Goal: Task Accomplishment & Management: Manage account settings

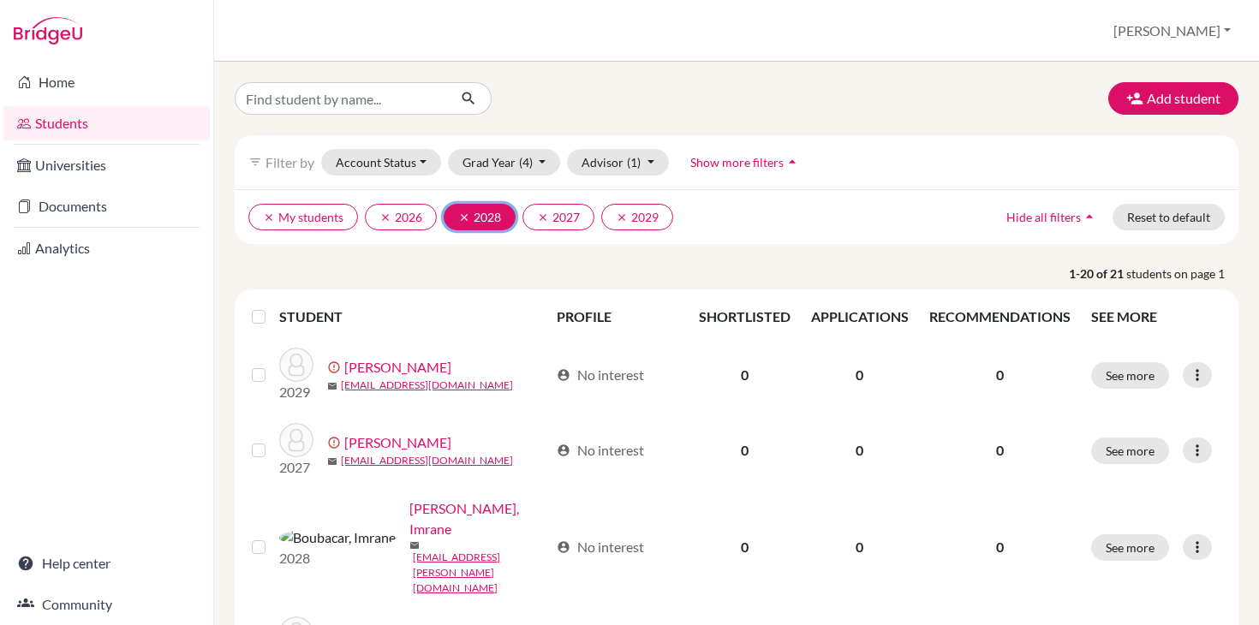
click at [489, 221] on button "clear 2028" at bounding box center [480, 217] width 72 height 27
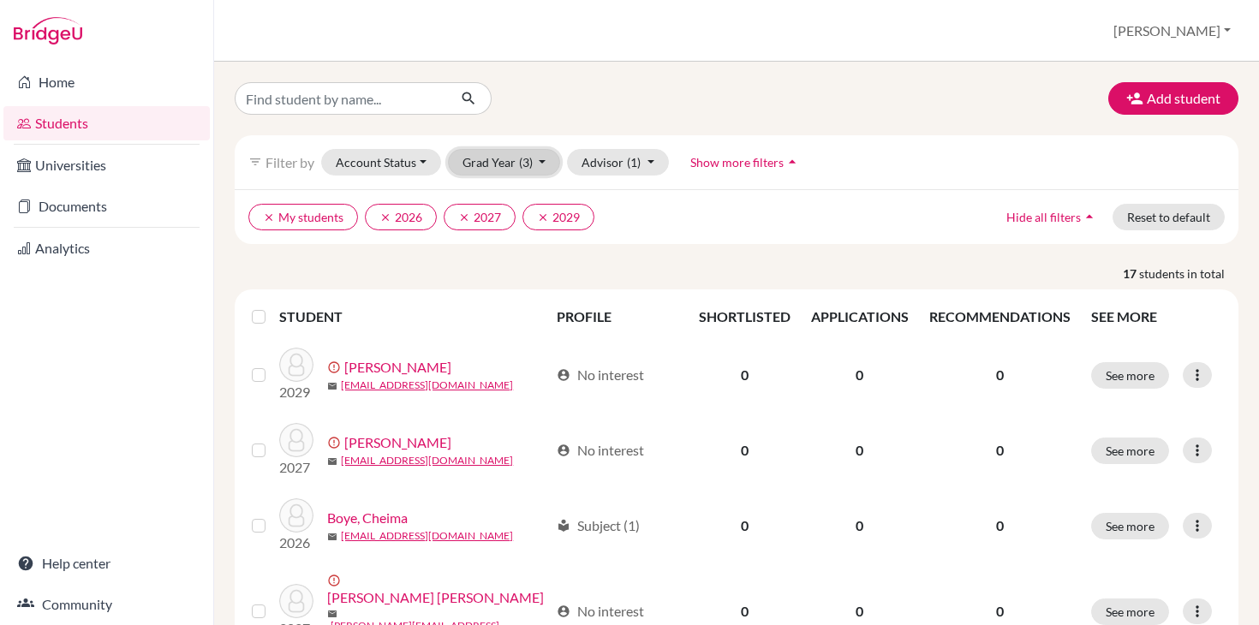
click at [546, 161] on button "Grad Year (3)" at bounding box center [504, 162] width 113 height 27
click at [518, 220] on div "2028" at bounding box center [499, 226] width 60 height 21
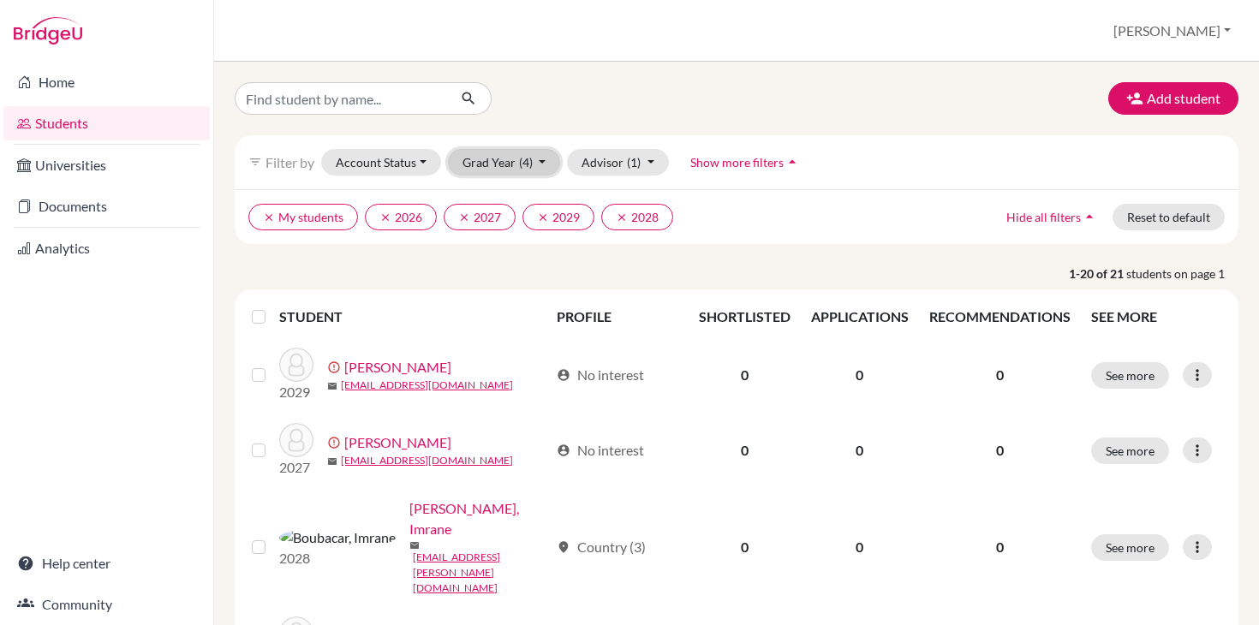
click at [541, 163] on button "Grad Year (4)" at bounding box center [504, 162] width 113 height 27
click at [522, 273] on icon "done" at bounding box center [520, 280] width 17 height 17
click at [545, 161] on button "Grad Year (3)" at bounding box center [504, 162] width 113 height 27
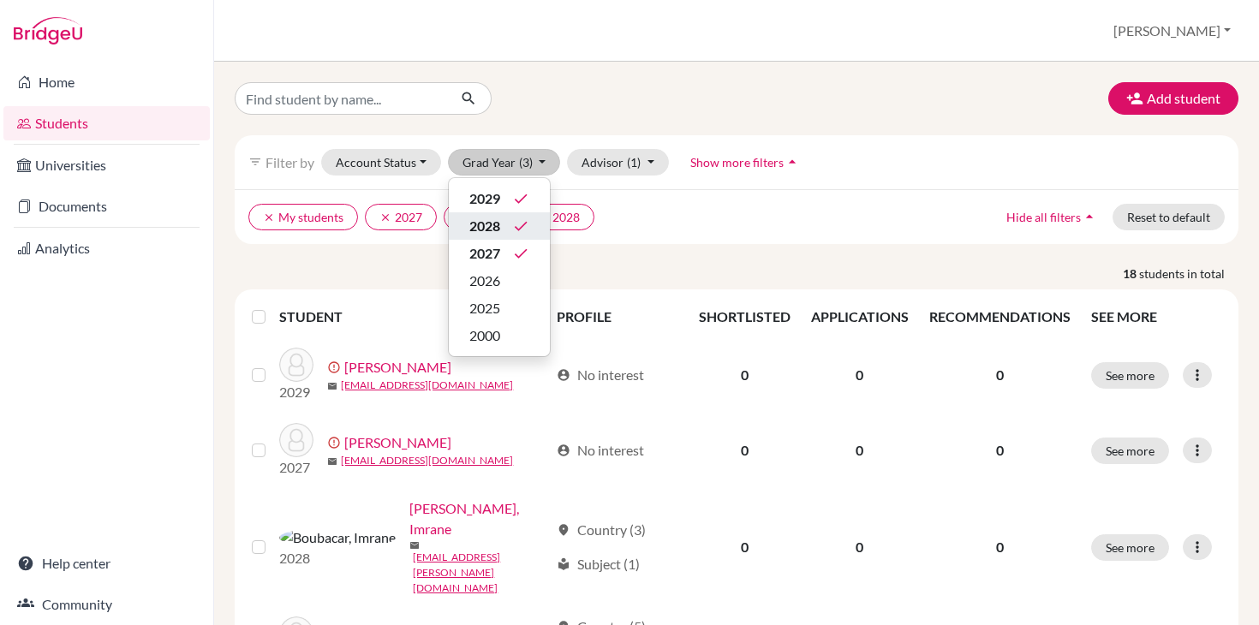
click at [520, 227] on icon "done" at bounding box center [520, 226] width 17 height 17
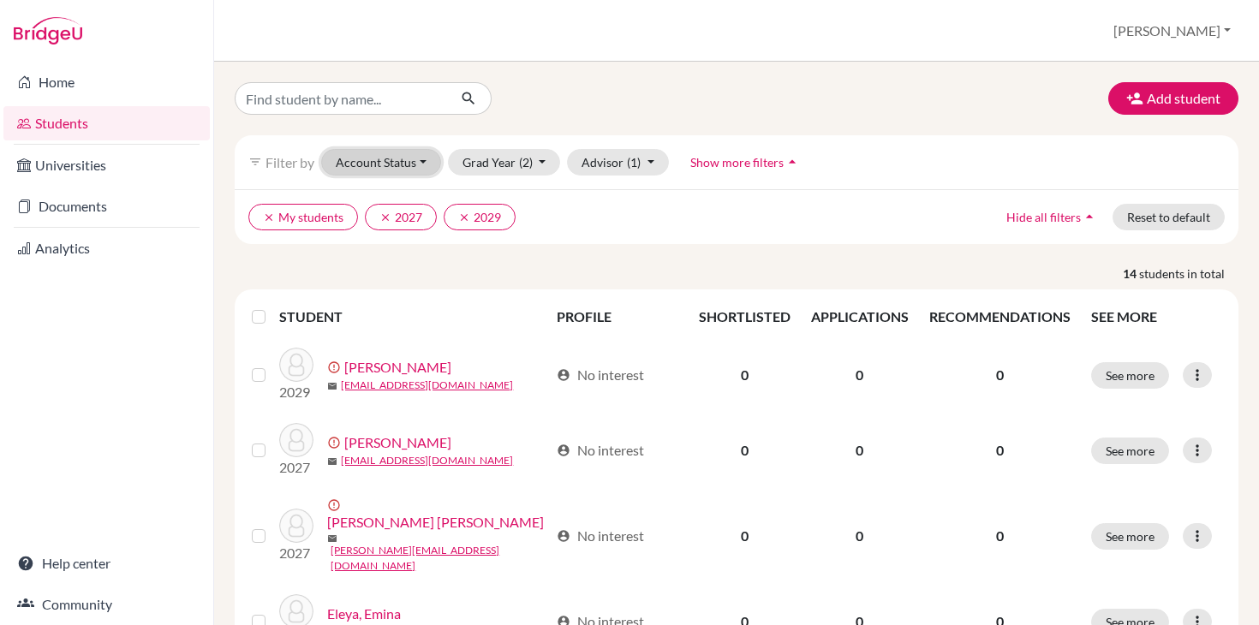
click at [425, 164] on button "Account Status" at bounding box center [381, 162] width 120 height 27
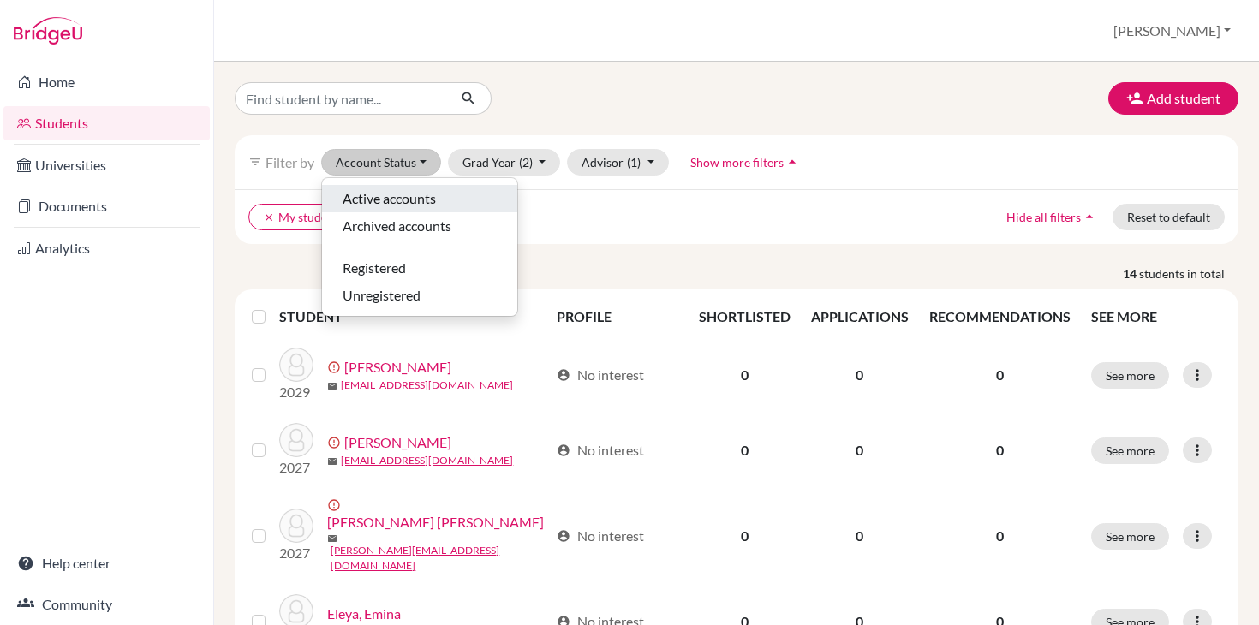
click at [417, 194] on span "Active accounts" at bounding box center [389, 198] width 93 height 21
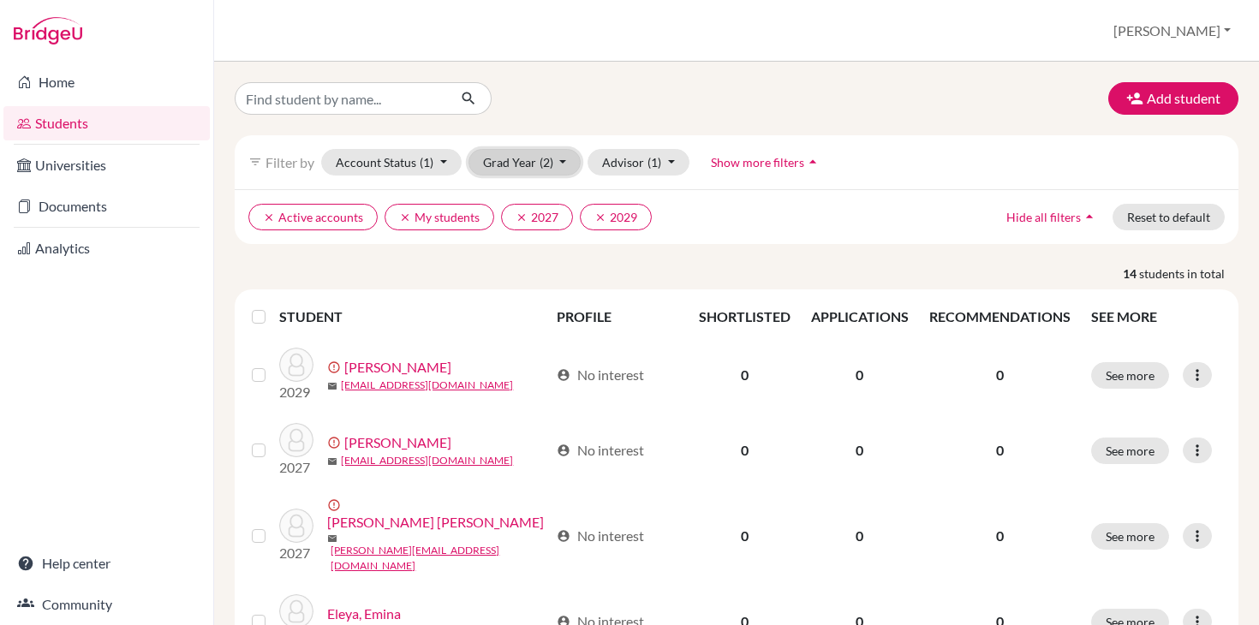
click at [561, 161] on button "Grad Year (2)" at bounding box center [525, 162] width 113 height 27
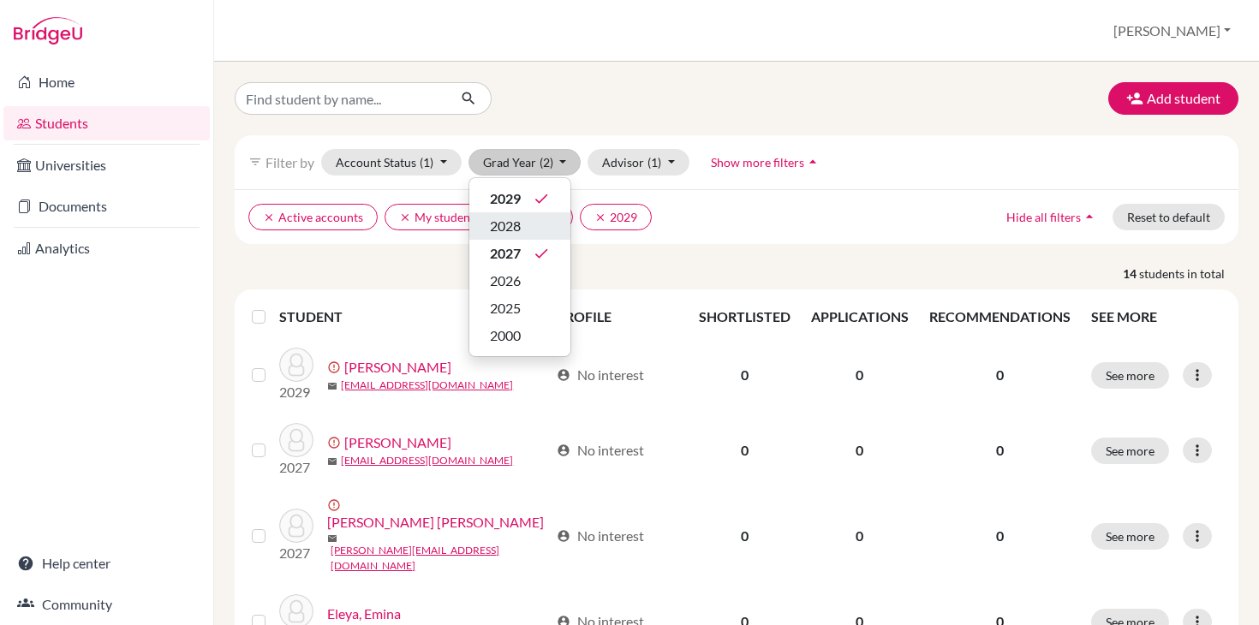
click at [515, 223] on span "2028" at bounding box center [505, 226] width 31 height 21
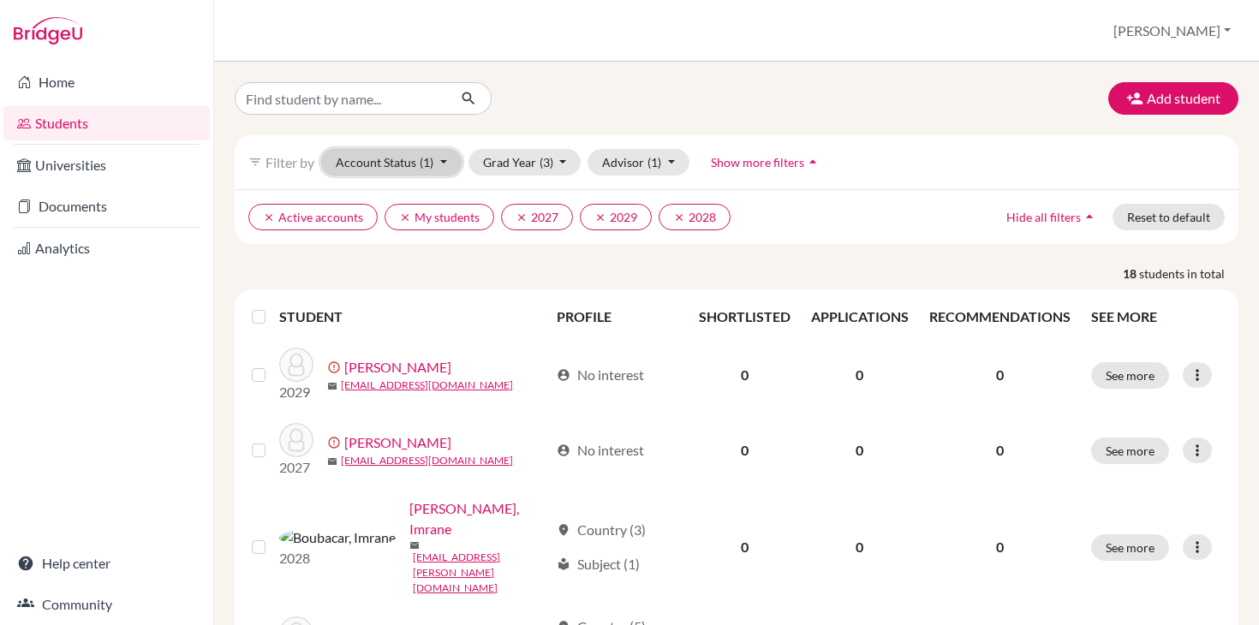
click at [445, 159] on button "Account Status (1)" at bounding box center [391, 162] width 140 height 27
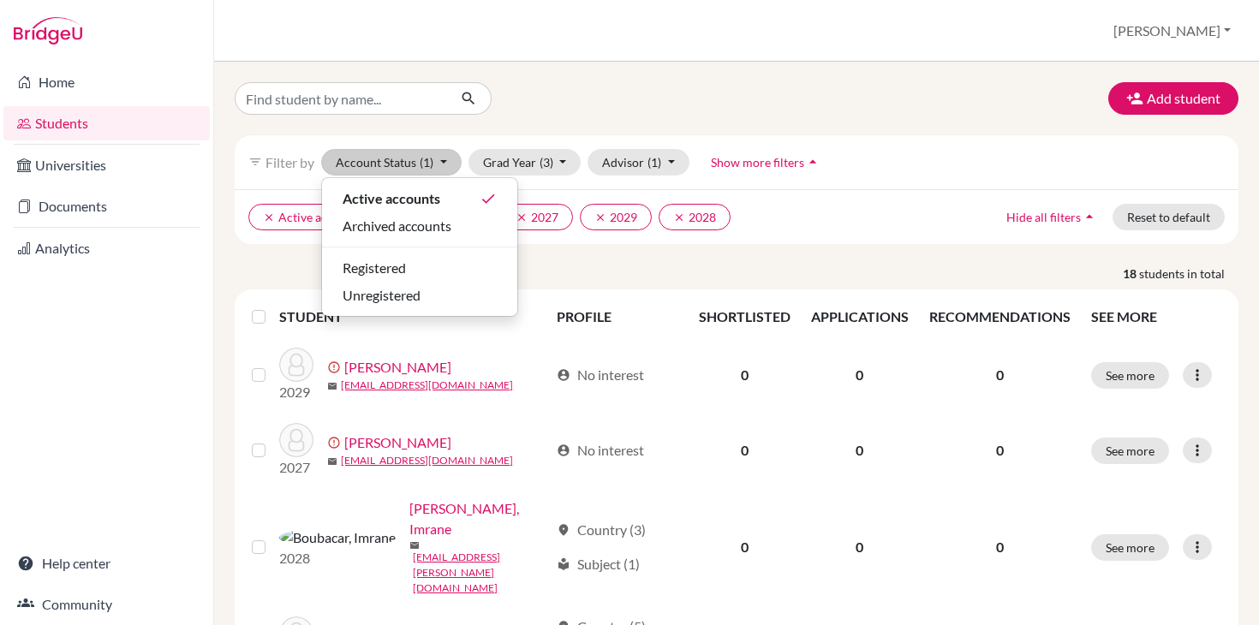
click at [621, 64] on div "Add student filter_list Filter by Account Status (1) Active accounts done Archi…" at bounding box center [736, 344] width 1045 height 564
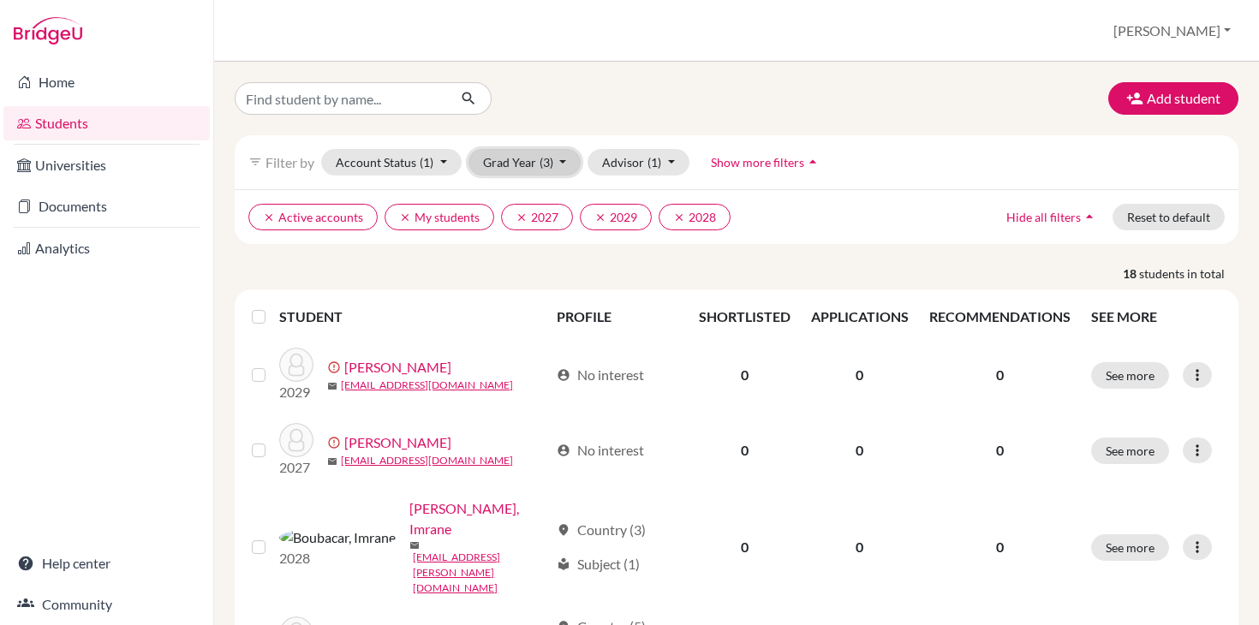
click at [561, 162] on button "Grad Year (3)" at bounding box center [525, 162] width 113 height 27
click at [533, 272] on div "2026" at bounding box center [520, 281] width 60 height 21
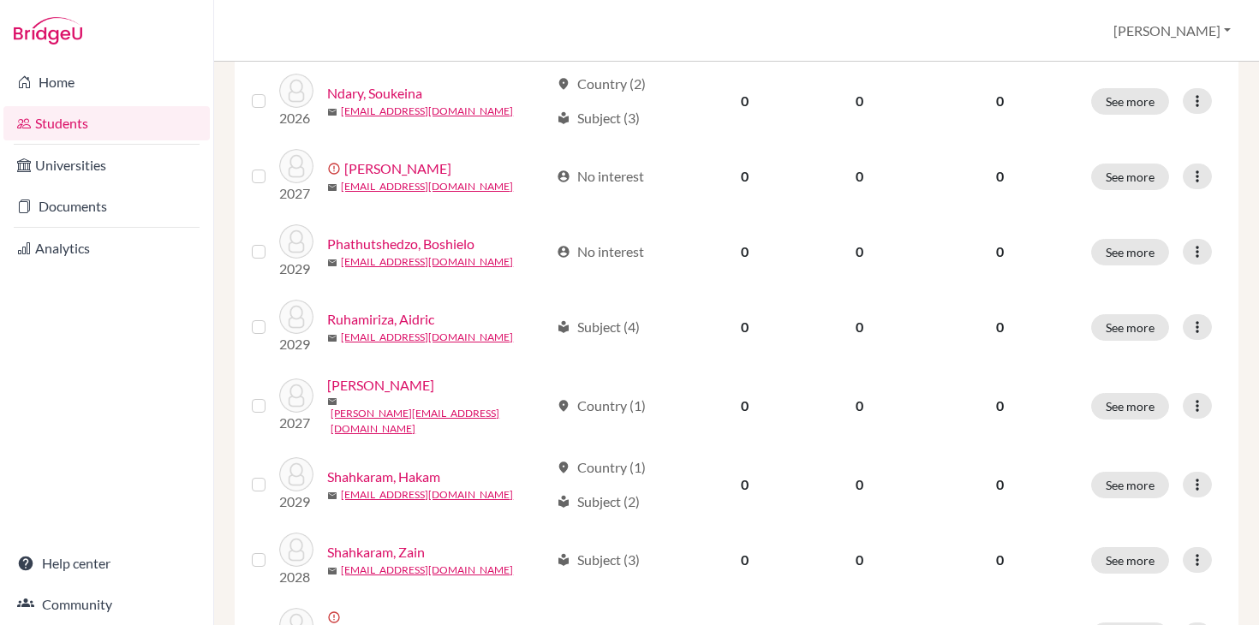
scroll to position [1336, 0]
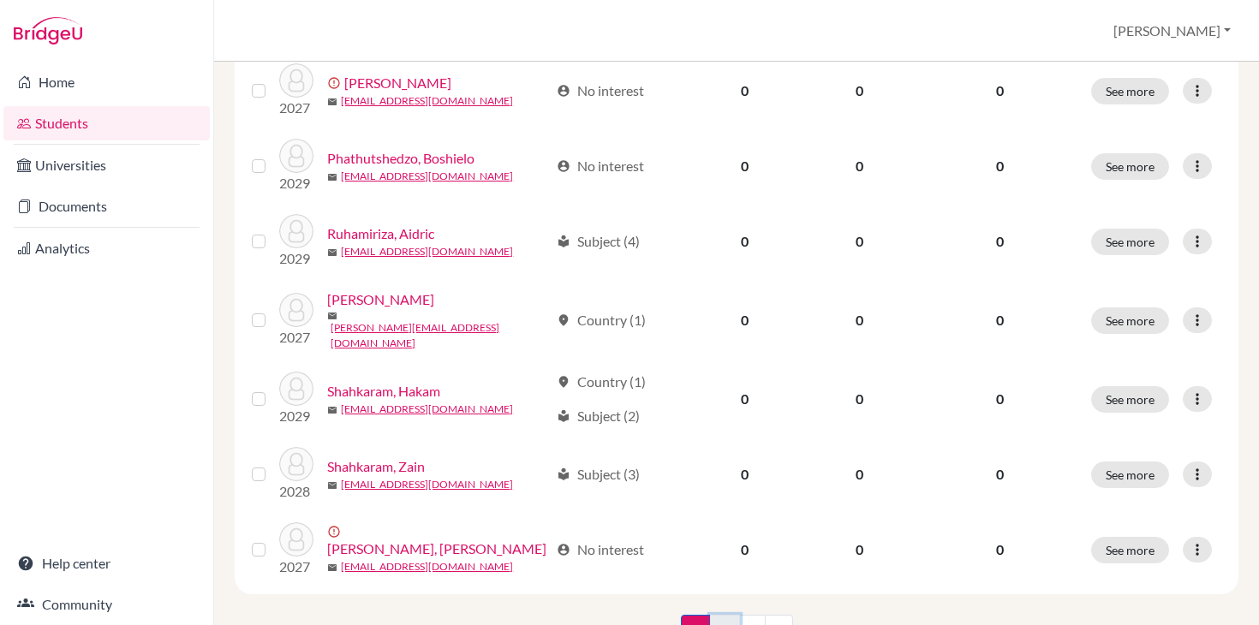
click at [719, 615] on link "2" at bounding box center [725, 631] width 30 height 33
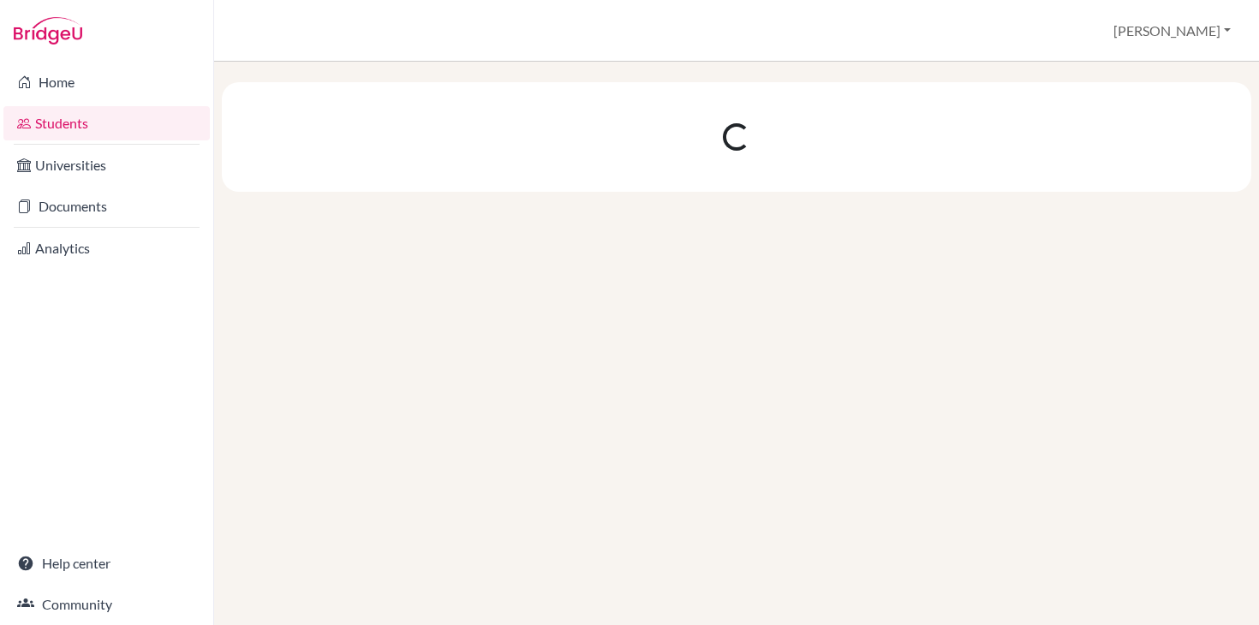
scroll to position [0, 0]
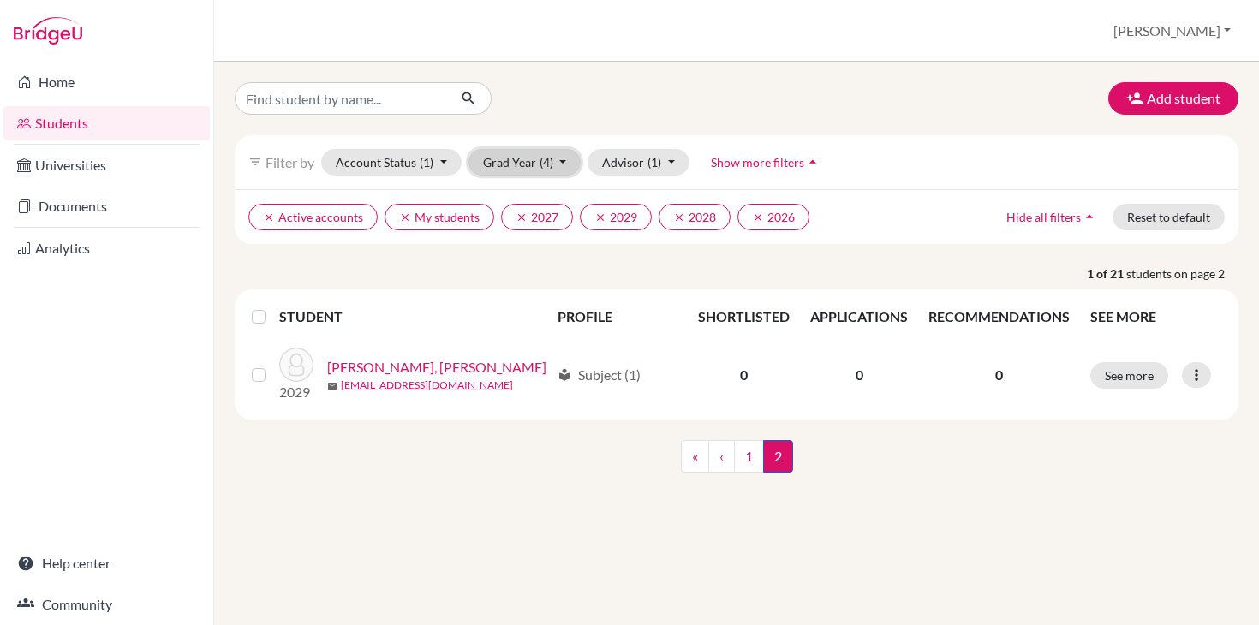
click at [563, 158] on button "Grad Year (4)" at bounding box center [525, 162] width 113 height 27
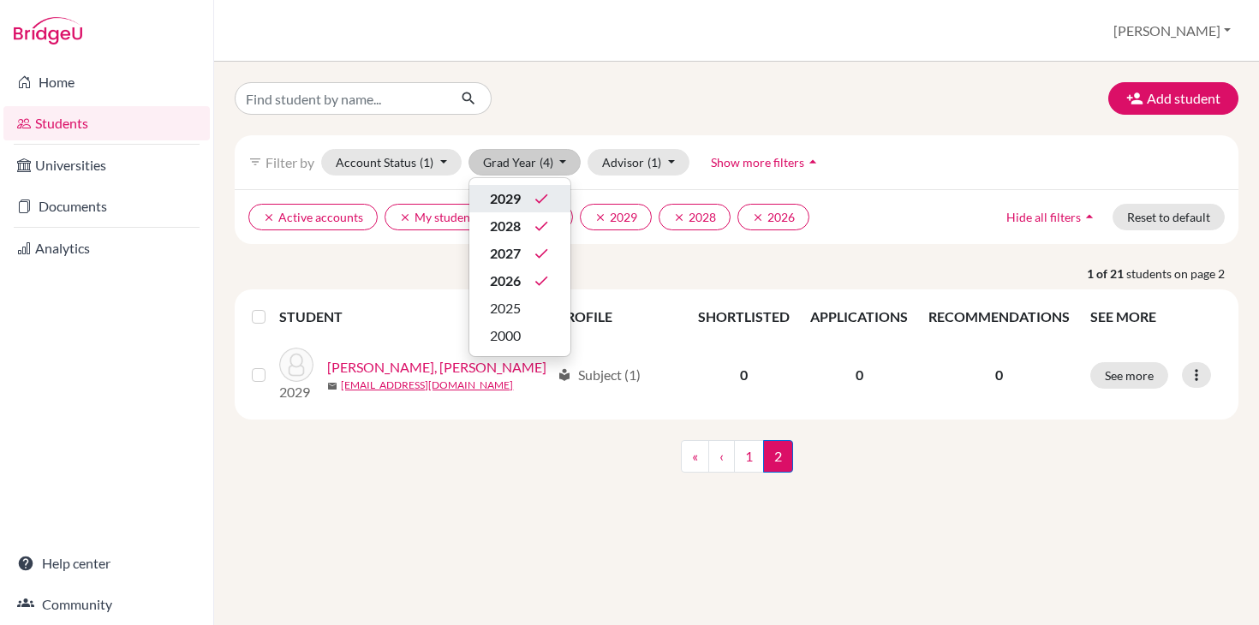
click at [525, 194] on div "2029 done" at bounding box center [520, 198] width 60 height 21
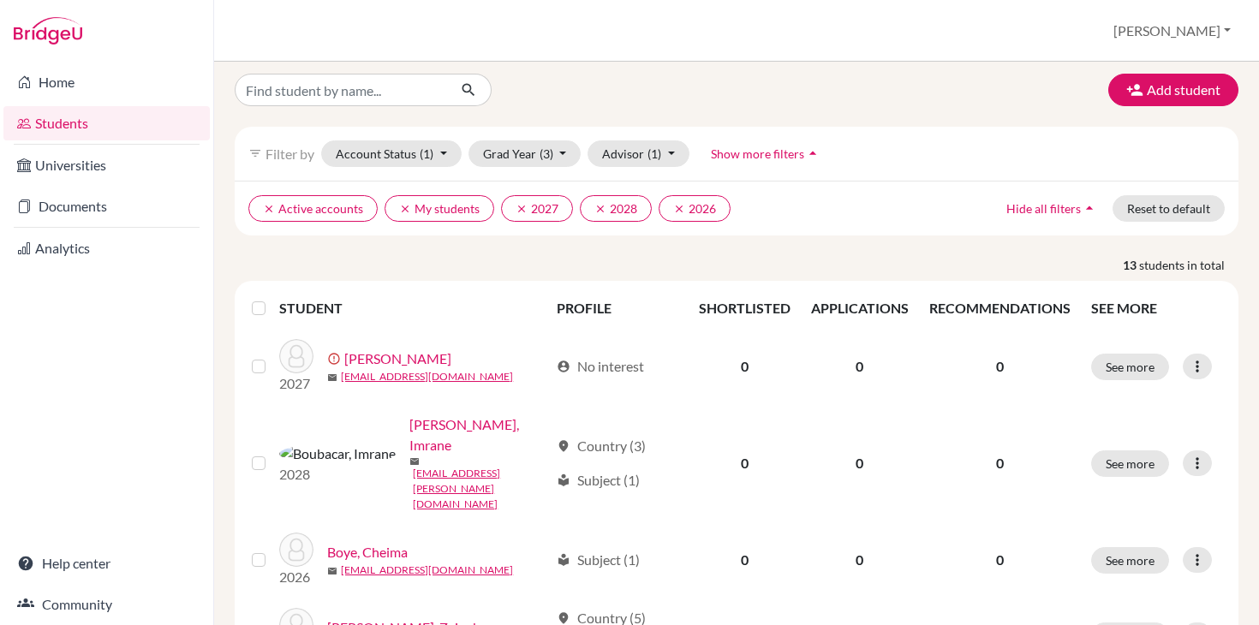
scroll to position [3, 0]
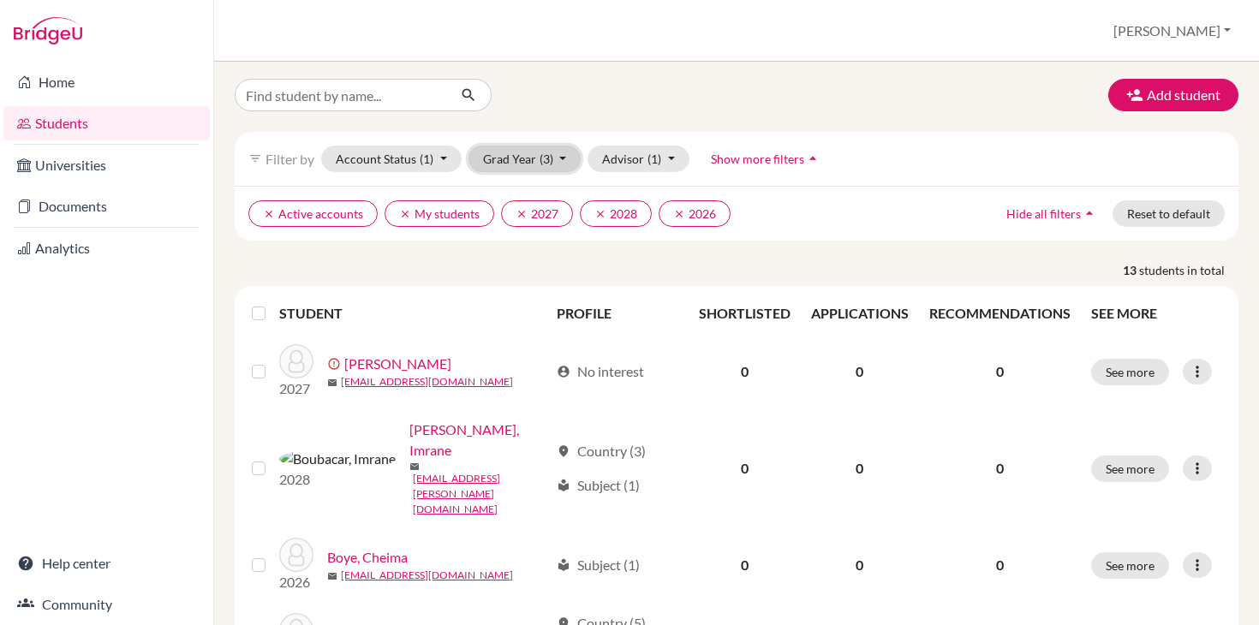
click at [560, 158] on button "Grad Year (3)" at bounding box center [525, 159] width 113 height 27
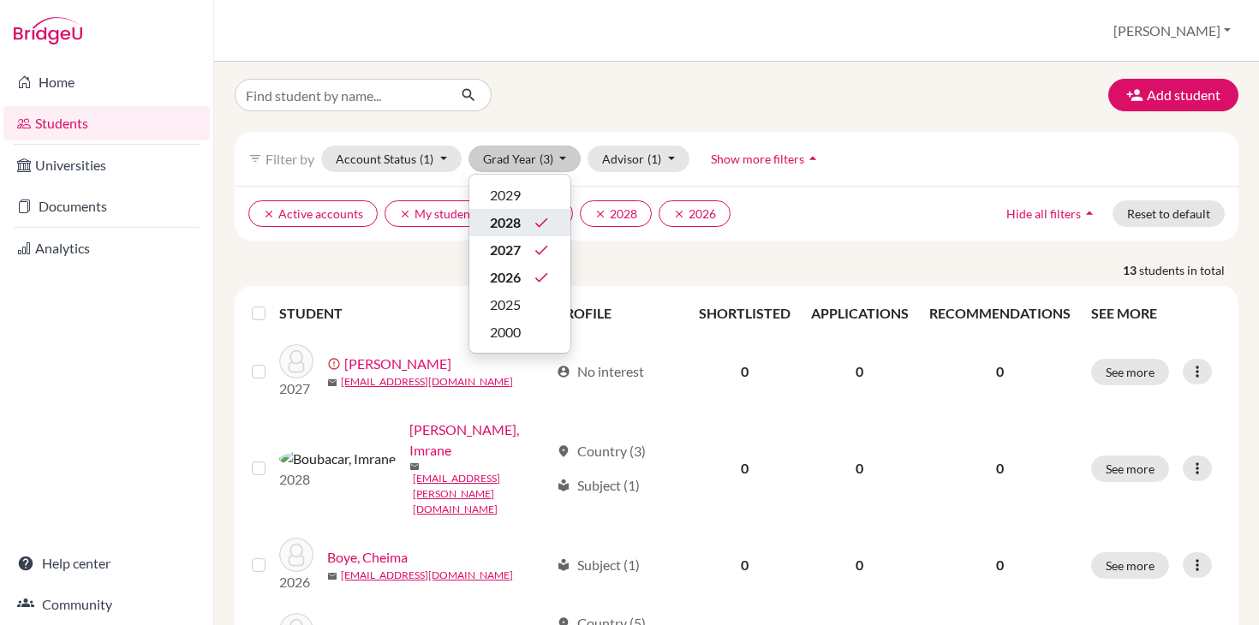
click at [538, 220] on icon "done" at bounding box center [541, 222] width 17 height 17
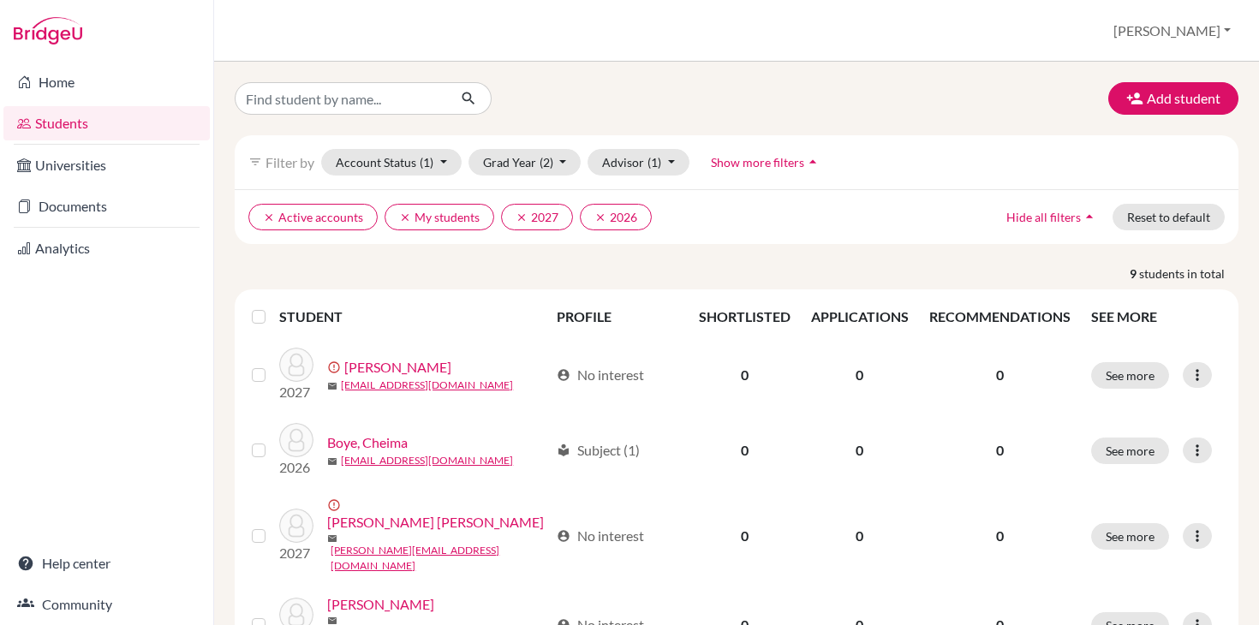
scroll to position [17, 0]
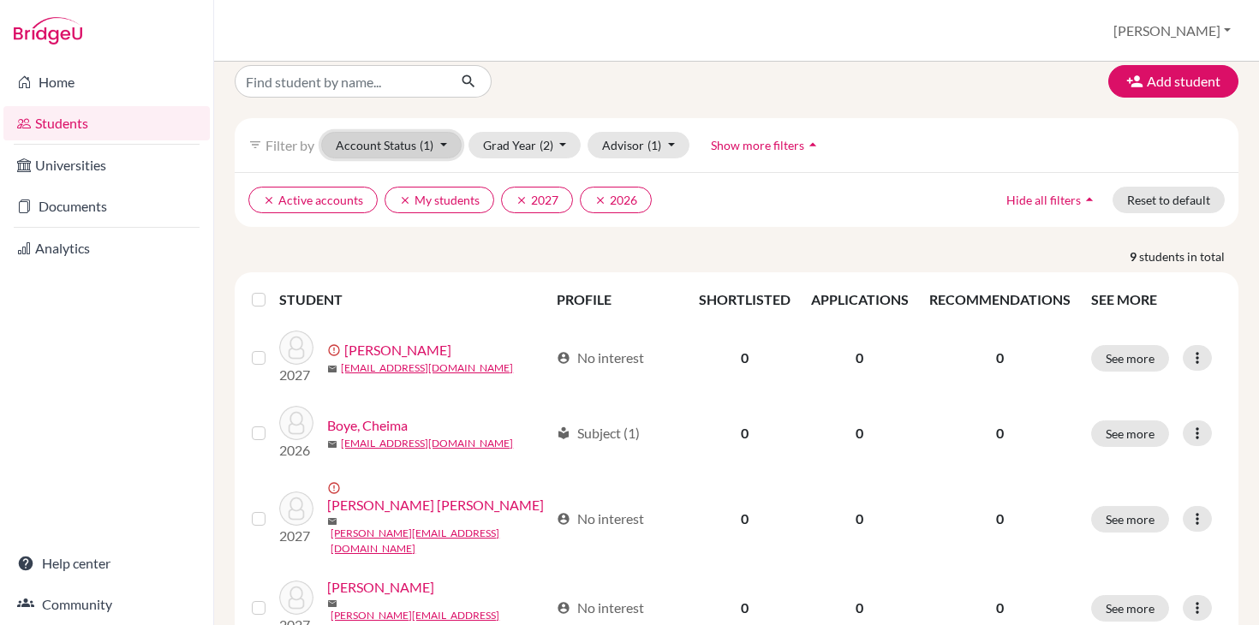
click at [445, 140] on button "Account Status (1)" at bounding box center [391, 145] width 140 height 27
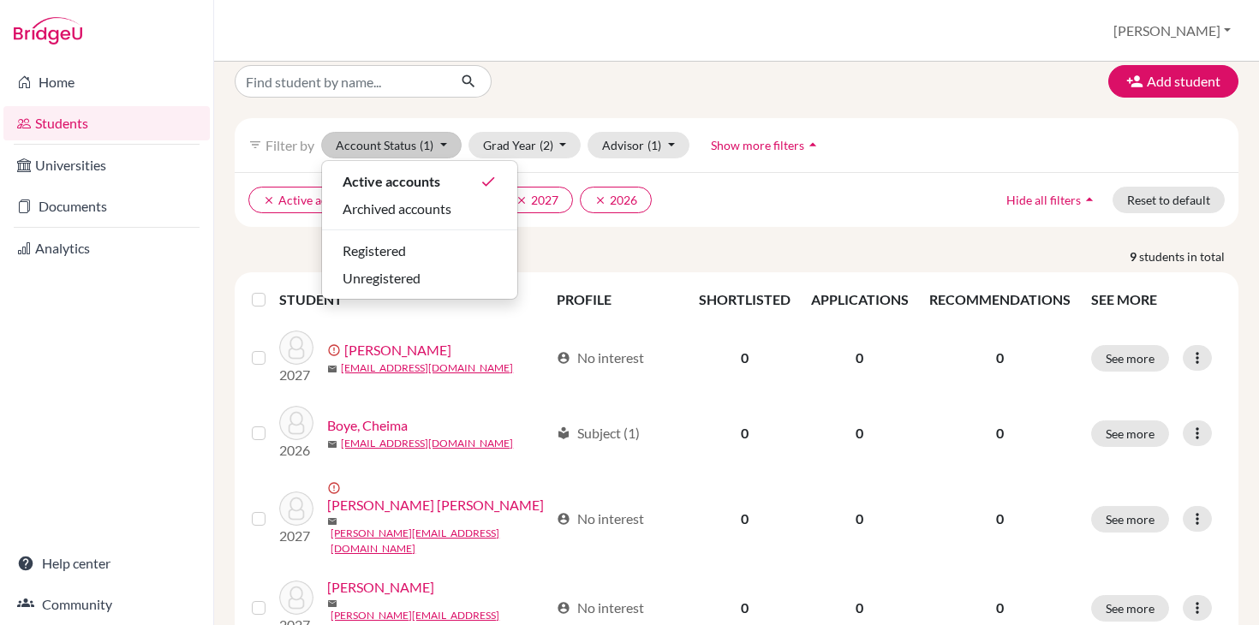
click at [626, 65] on div "Add student" at bounding box center [737, 81] width 1030 height 33
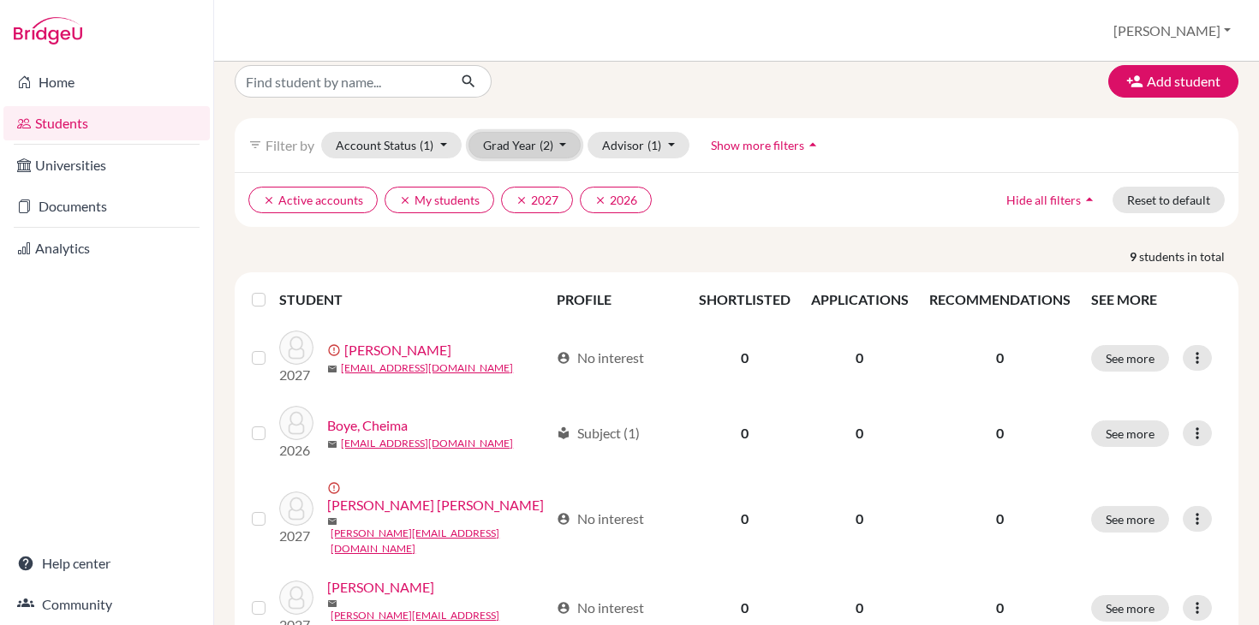
click at [565, 145] on button "Grad Year (2)" at bounding box center [525, 145] width 113 height 27
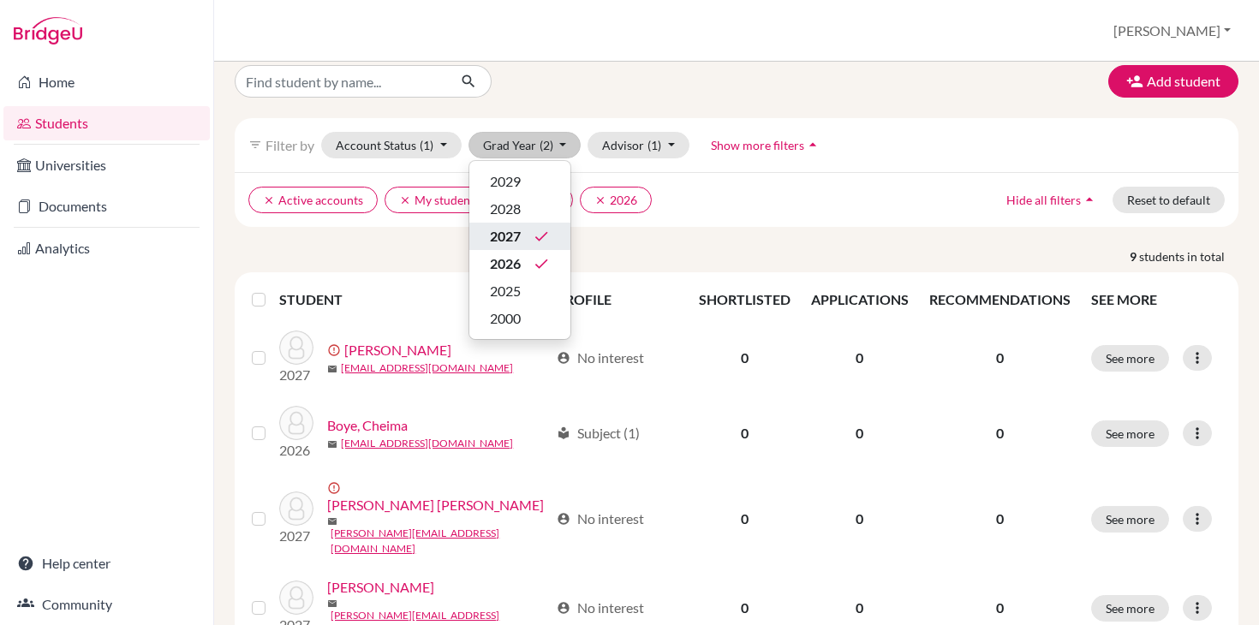
click at [522, 242] on div "2027 done" at bounding box center [520, 236] width 60 height 21
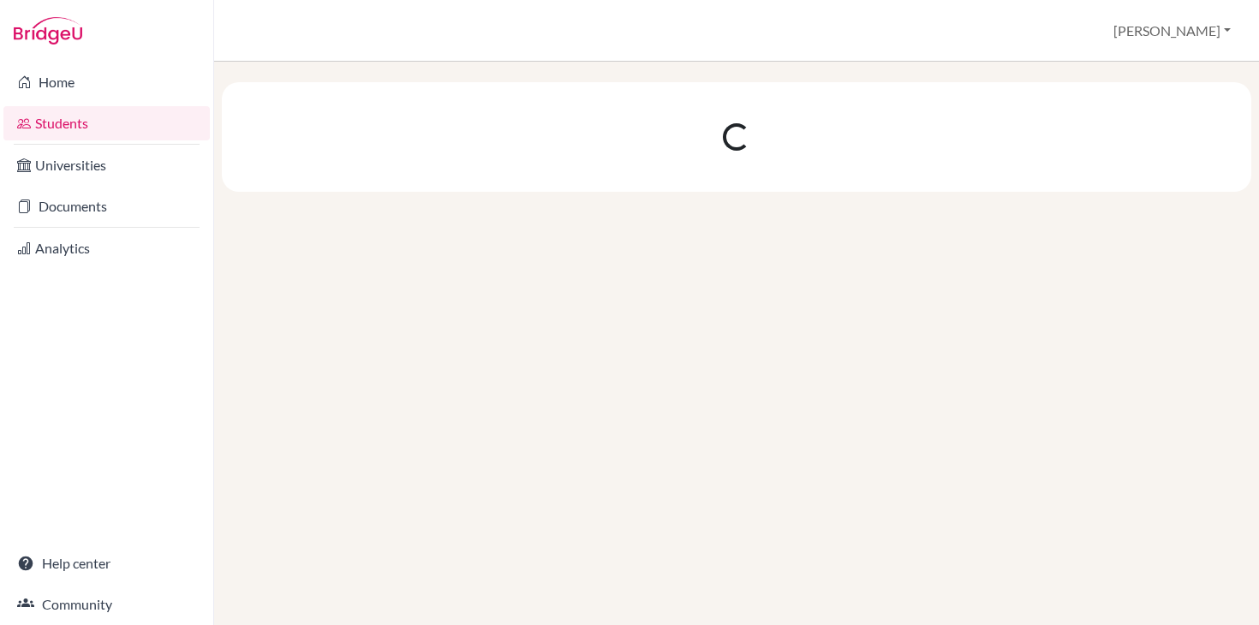
scroll to position [0, 0]
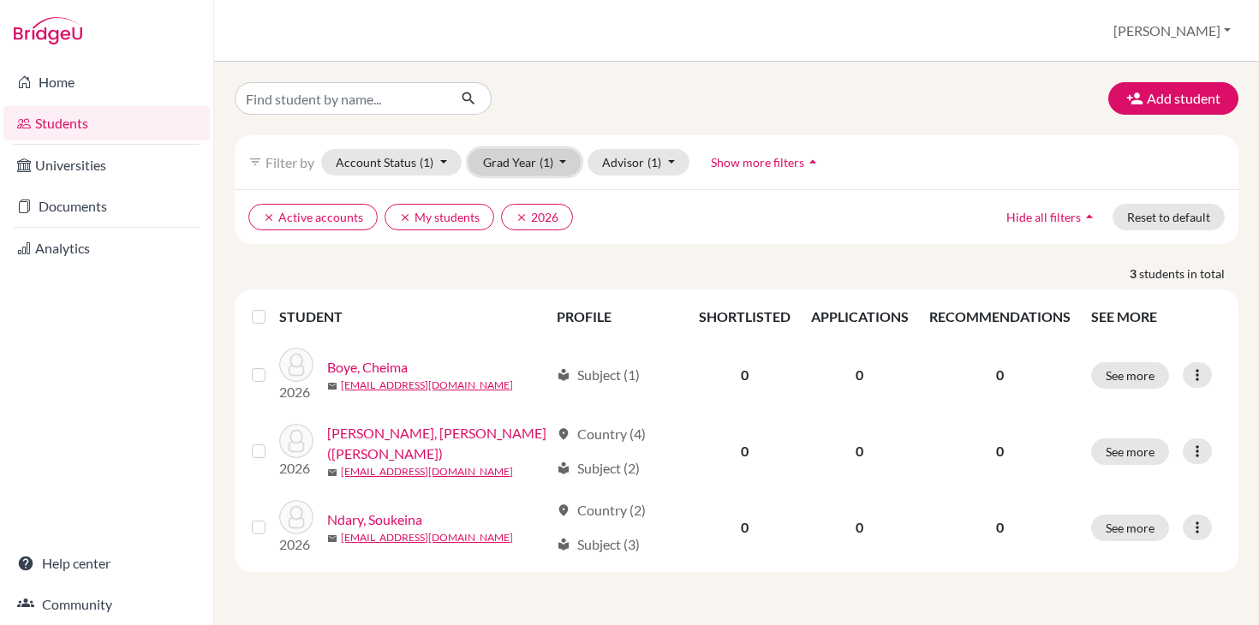
click at [566, 163] on button "Grad Year (1)" at bounding box center [525, 162] width 113 height 27
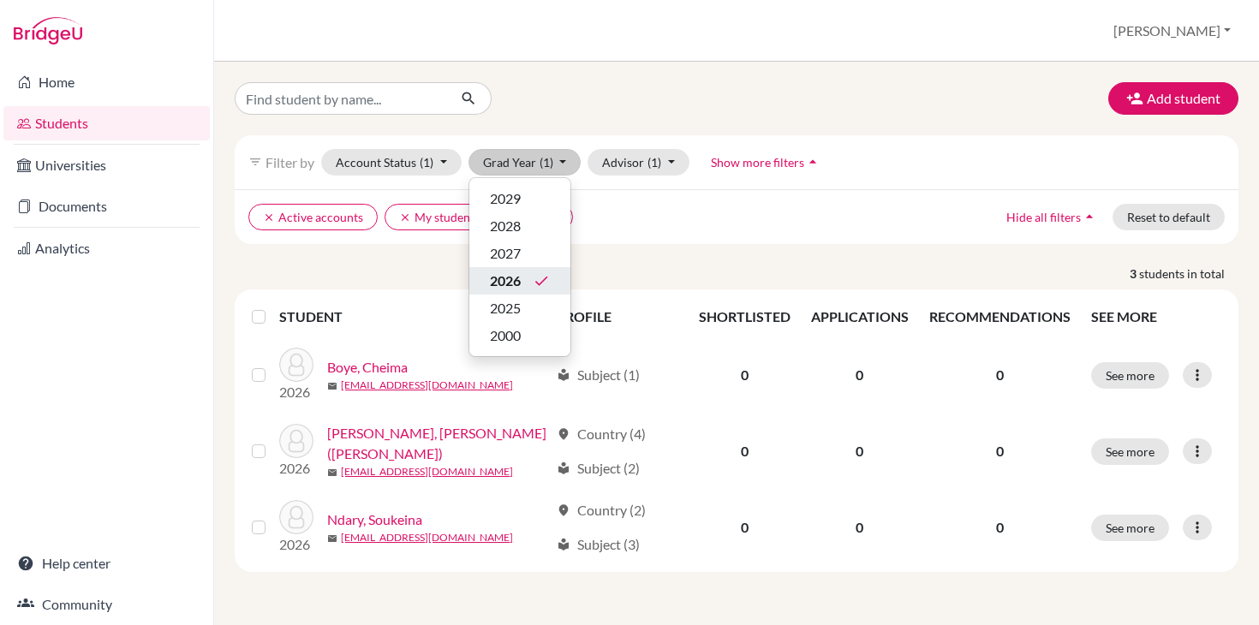
click at [516, 277] on span "2026" at bounding box center [505, 281] width 31 height 21
